Goal: Navigation & Orientation: Find specific page/section

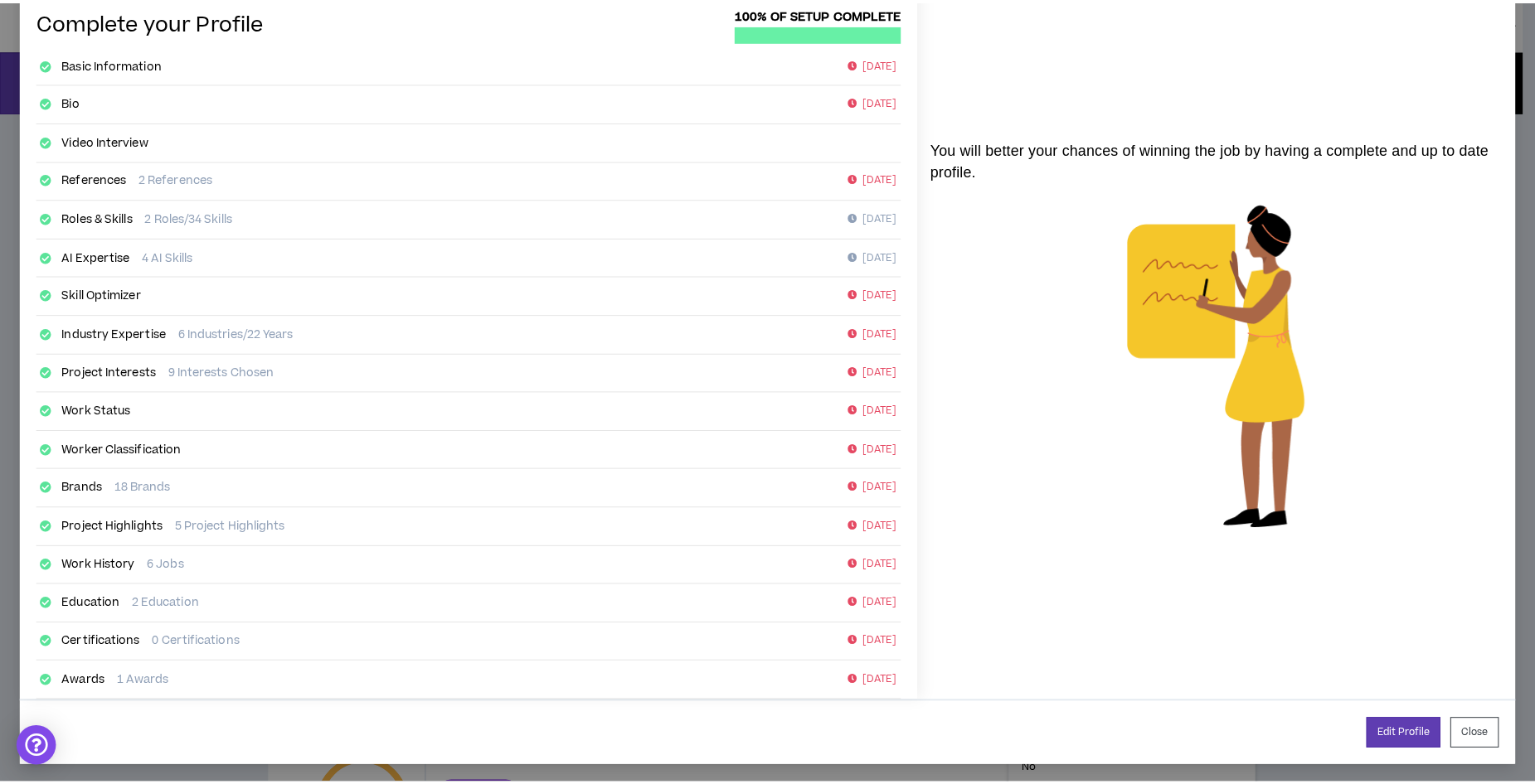
scroll to position [88, 0]
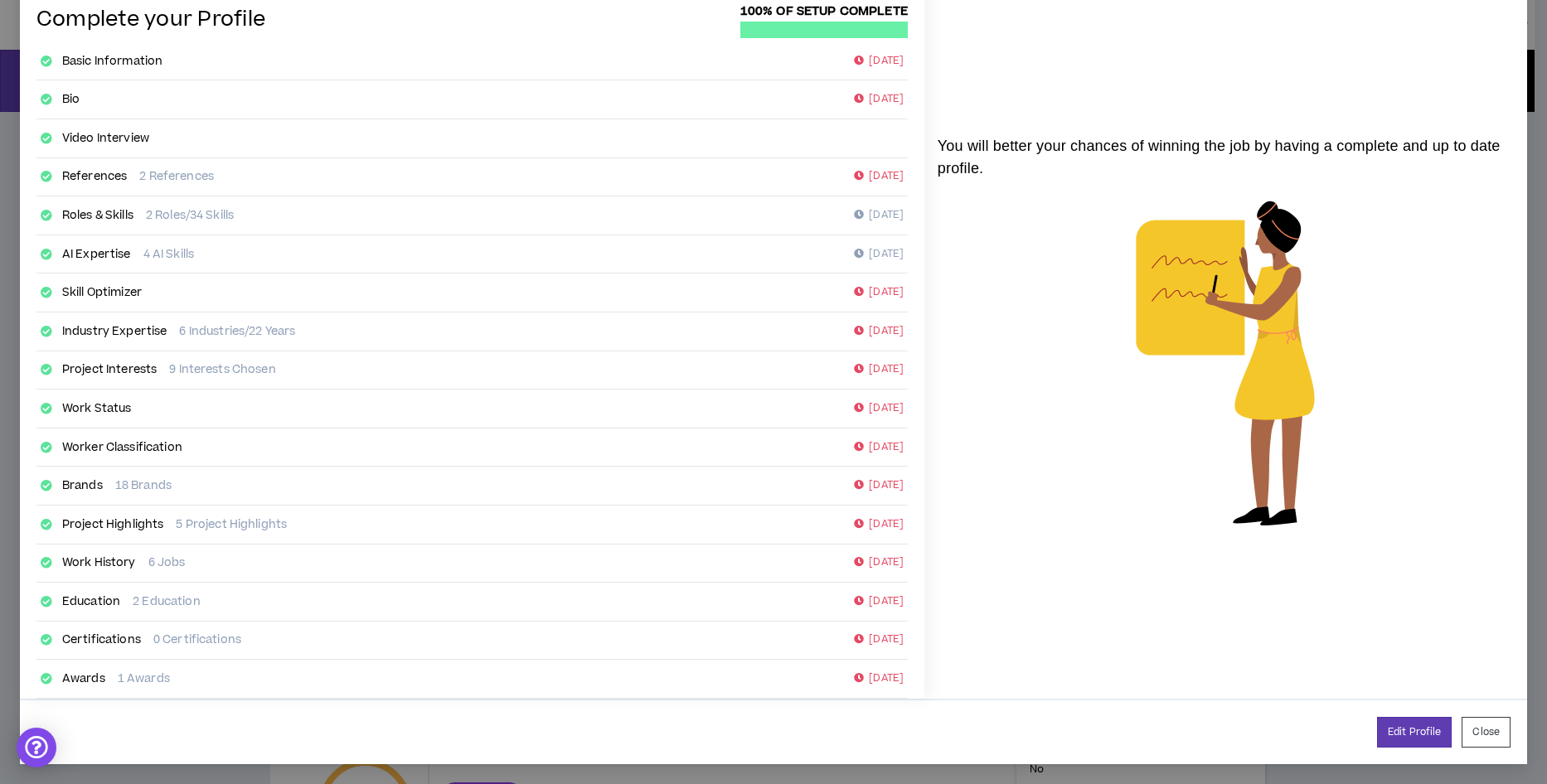
click at [1461, 730] on button "Close" at bounding box center [1485, 732] width 49 height 31
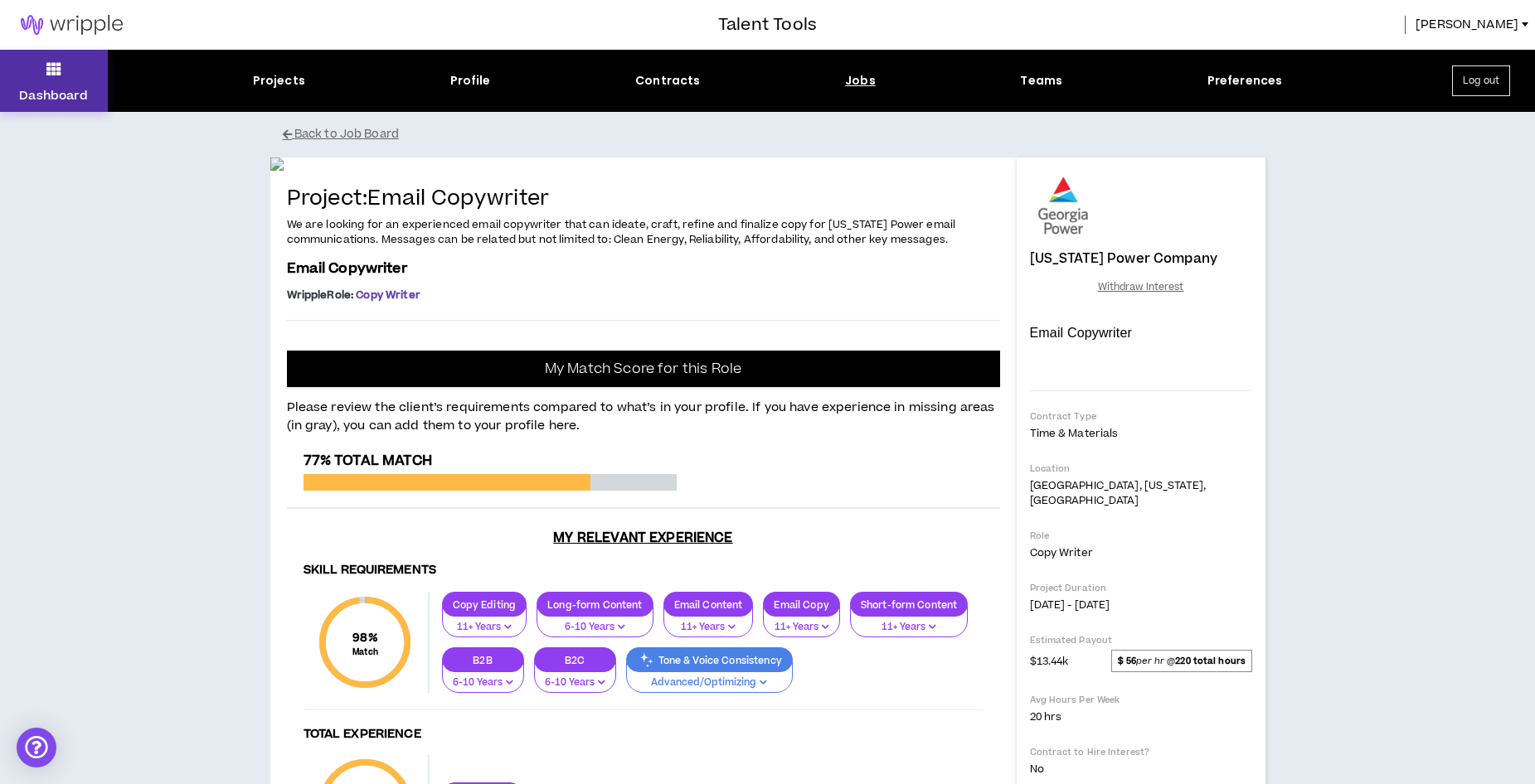
click at [57, 78] on icon at bounding box center [53, 69] width 14 height 23
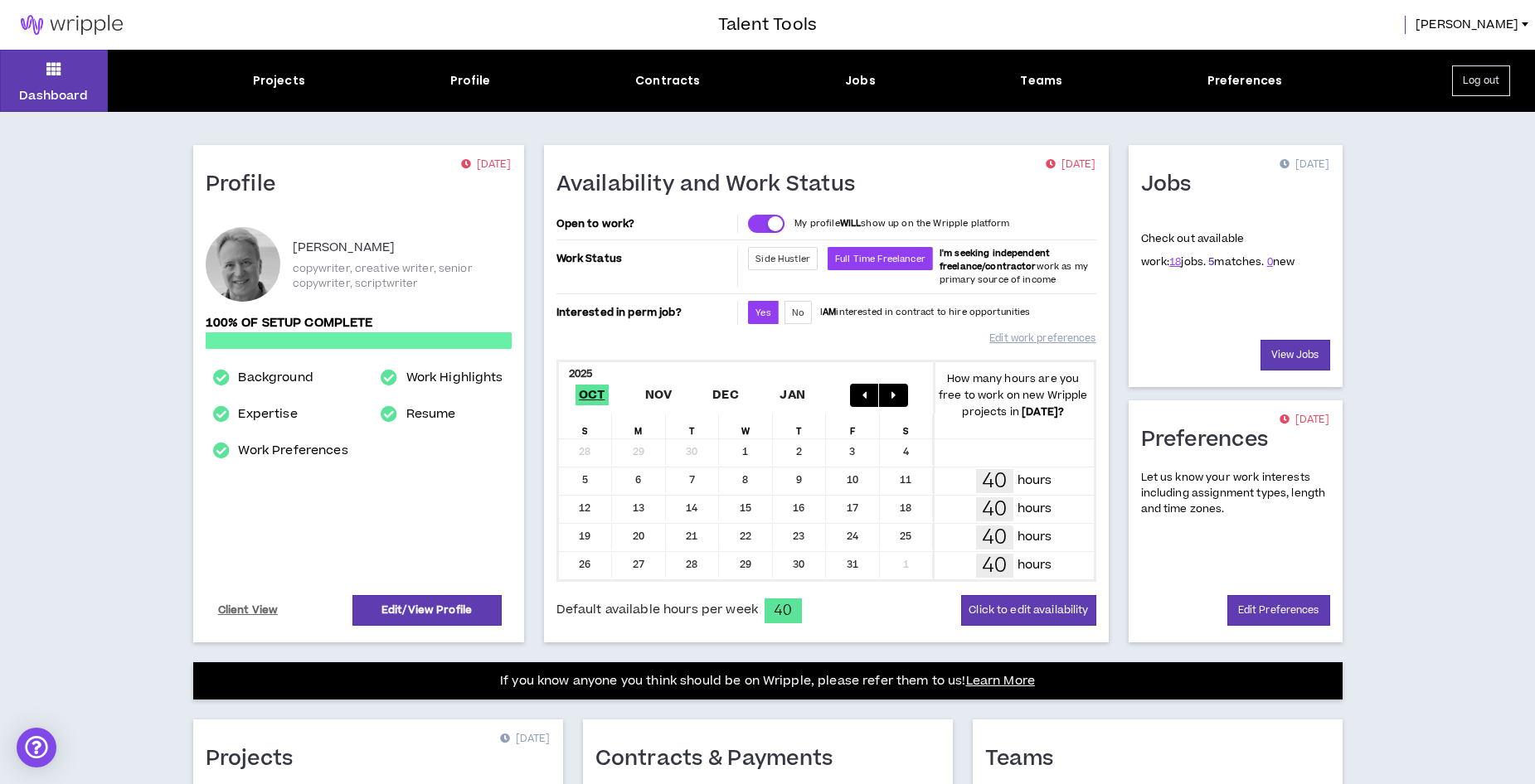
click at [1208, 263] on link "5" at bounding box center [1211, 262] width 6 height 14
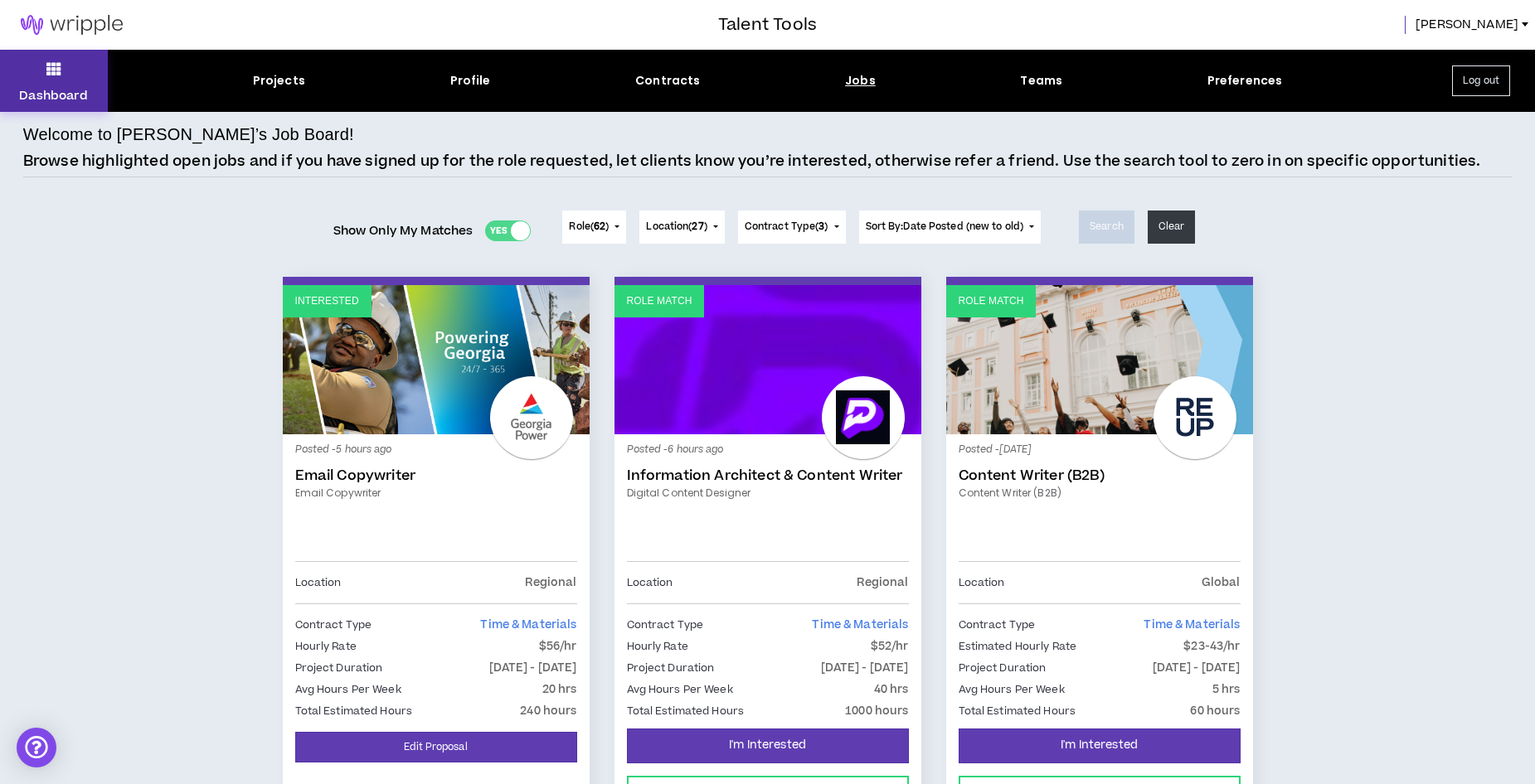
click at [38, 76] on button "Dashboard" at bounding box center [54, 80] width 108 height 62
